Goal: Navigation & Orientation: Understand site structure

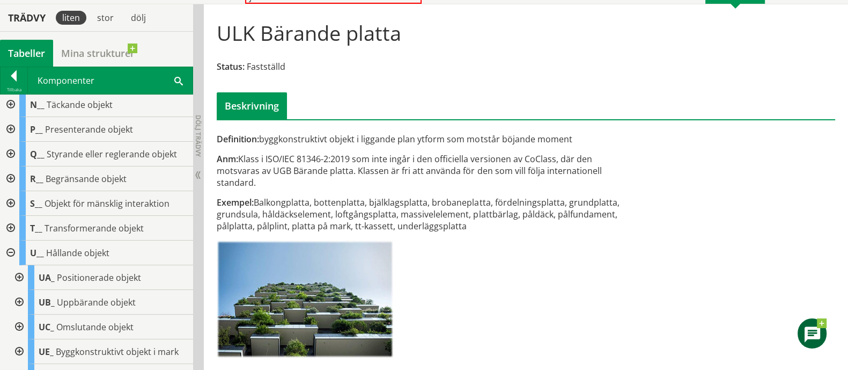
scroll to position [268, 0]
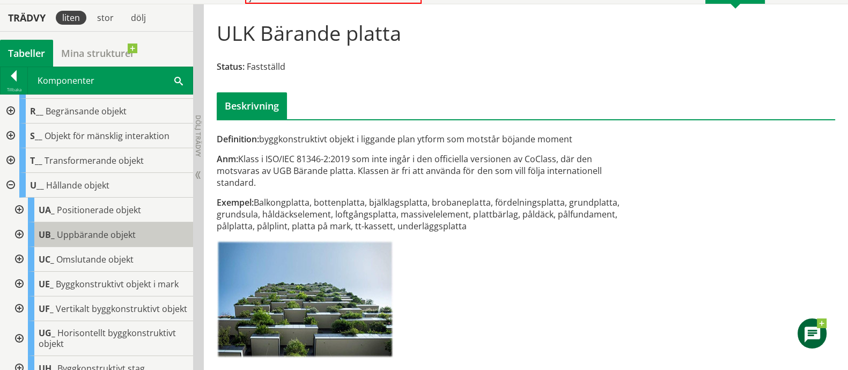
click at [109, 232] on span "Uppbärande objekt" at bounding box center [96, 235] width 79 height 12
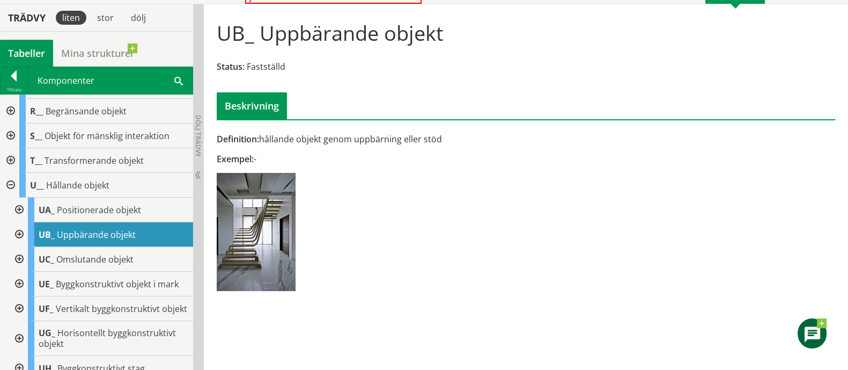
click at [20, 226] on div at bounding box center [18, 234] width 19 height 25
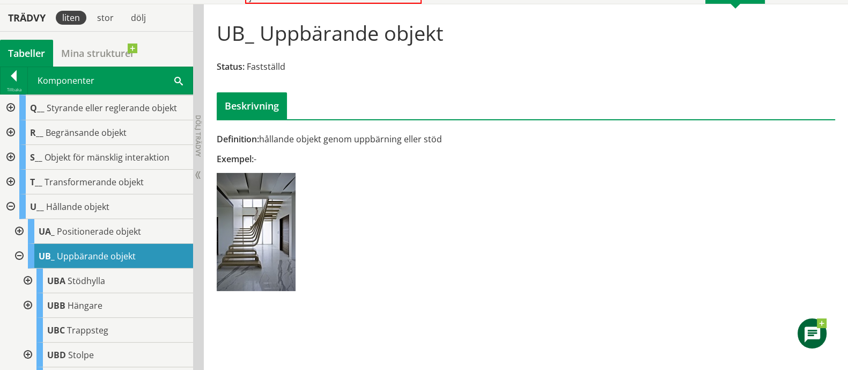
scroll to position [335, 0]
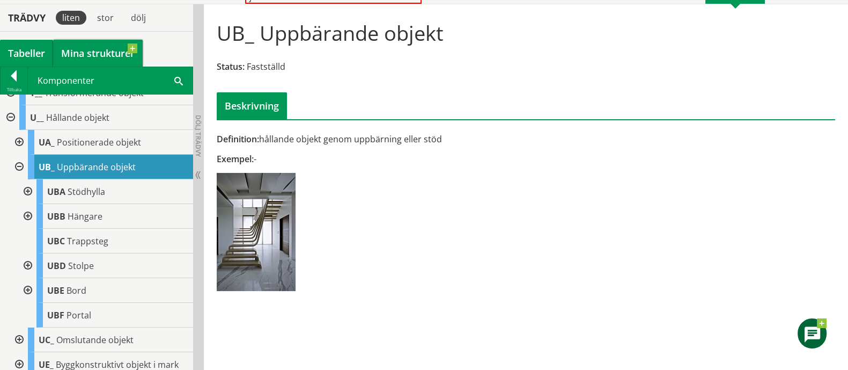
click at [86, 60] on link "Mina strukturer" at bounding box center [98, 53] width 90 height 27
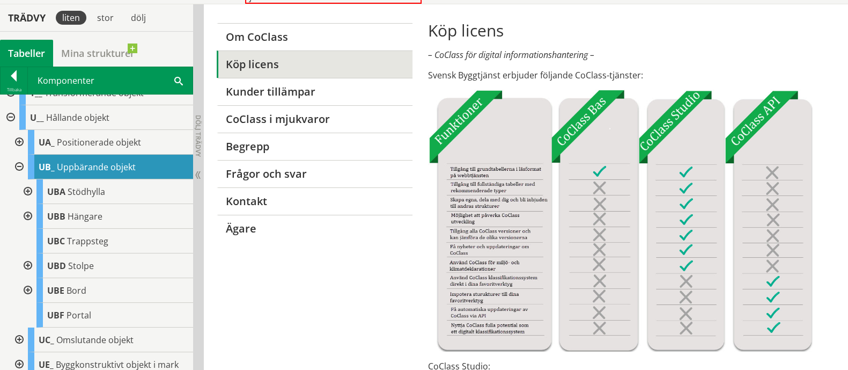
click at [31, 57] on div "Tabeller" at bounding box center [26, 53] width 53 height 27
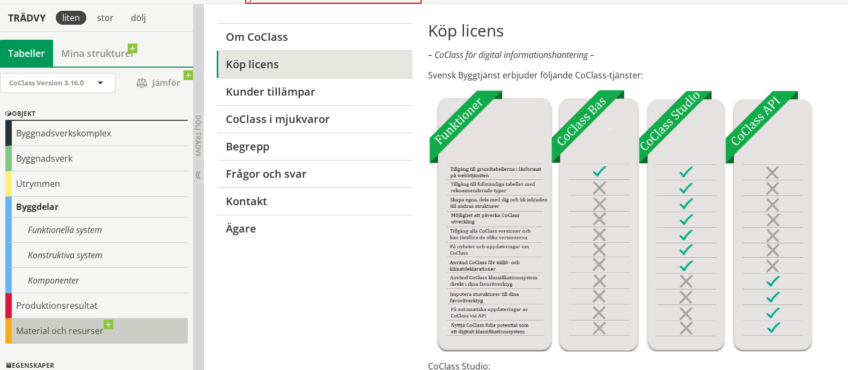
click at [59, 329] on div "Material och resurser" at bounding box center [96, 330] width 182 height 25
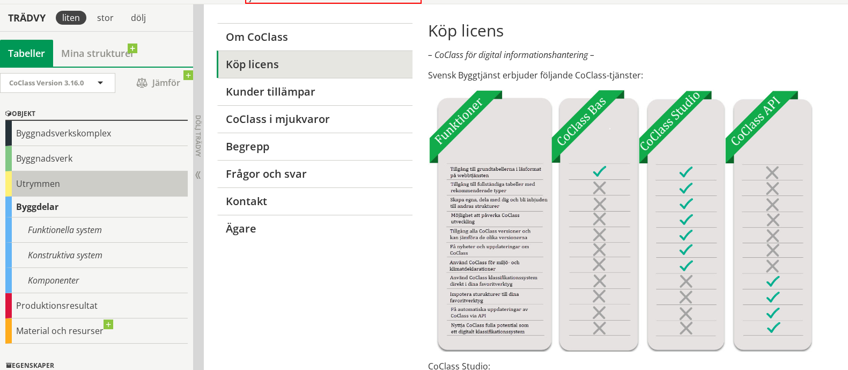
click at [65, 185] on div "Utrymmen" at bounding box center [96, 183] width 182 height 25
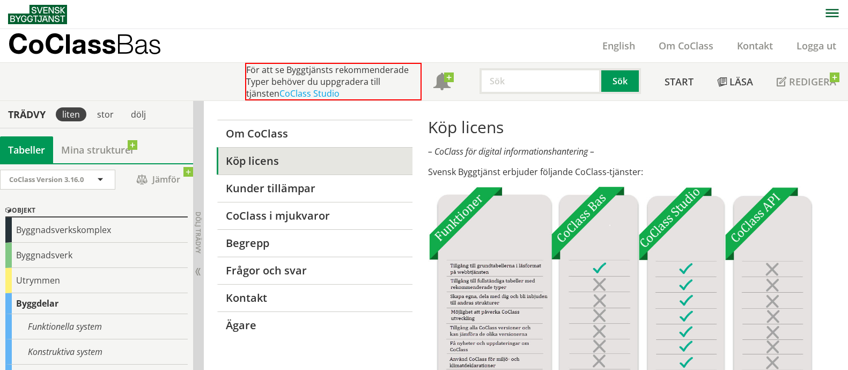
scroll to position [97, 0]
